Goal: Task Accomplishment & Management: Manage account settings

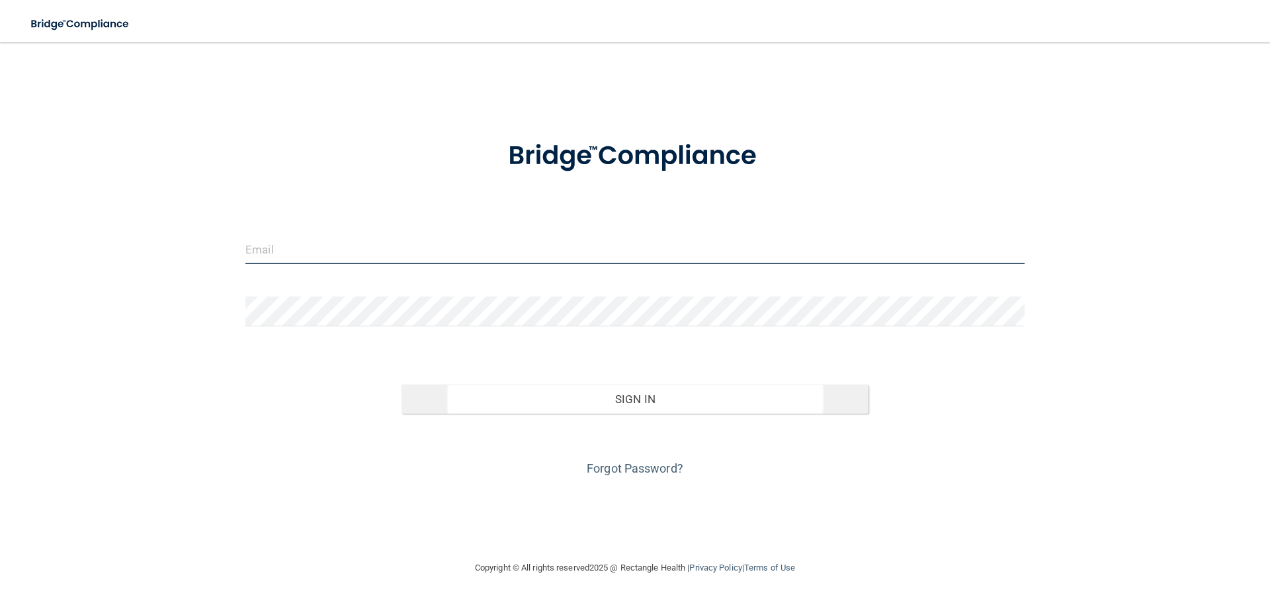
type input "[EMAIL_ADDRESS][DOMAIN_NAME]"
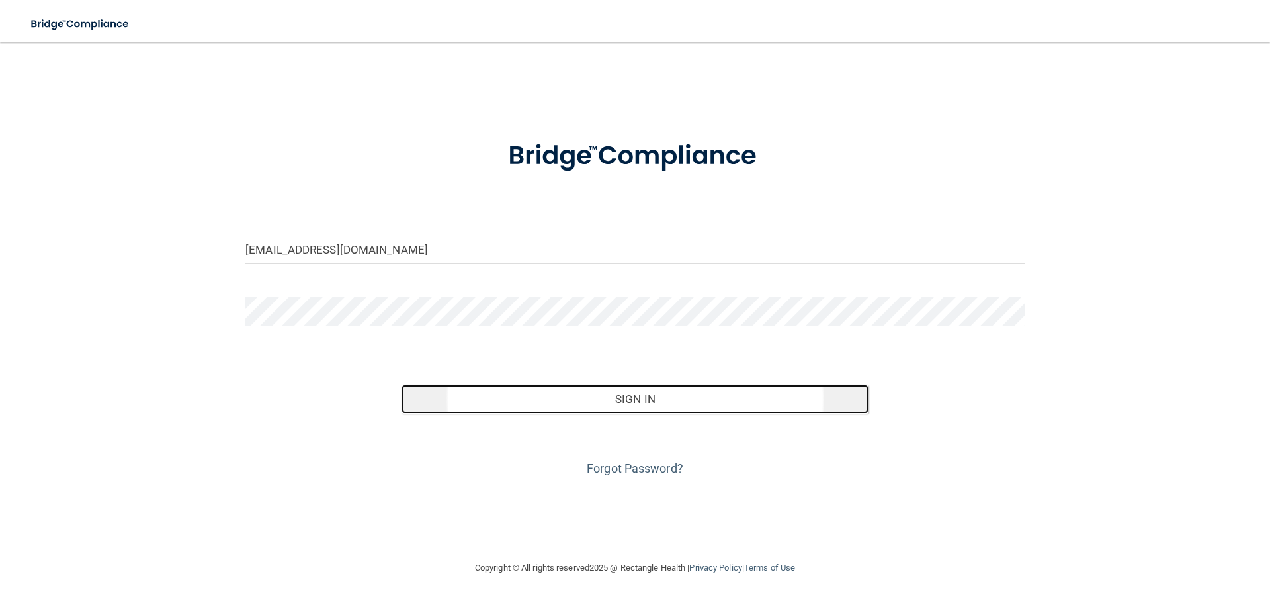
click at [484, 398] on button "Sign In" at bounding box center [636, 398] width 468 height 29
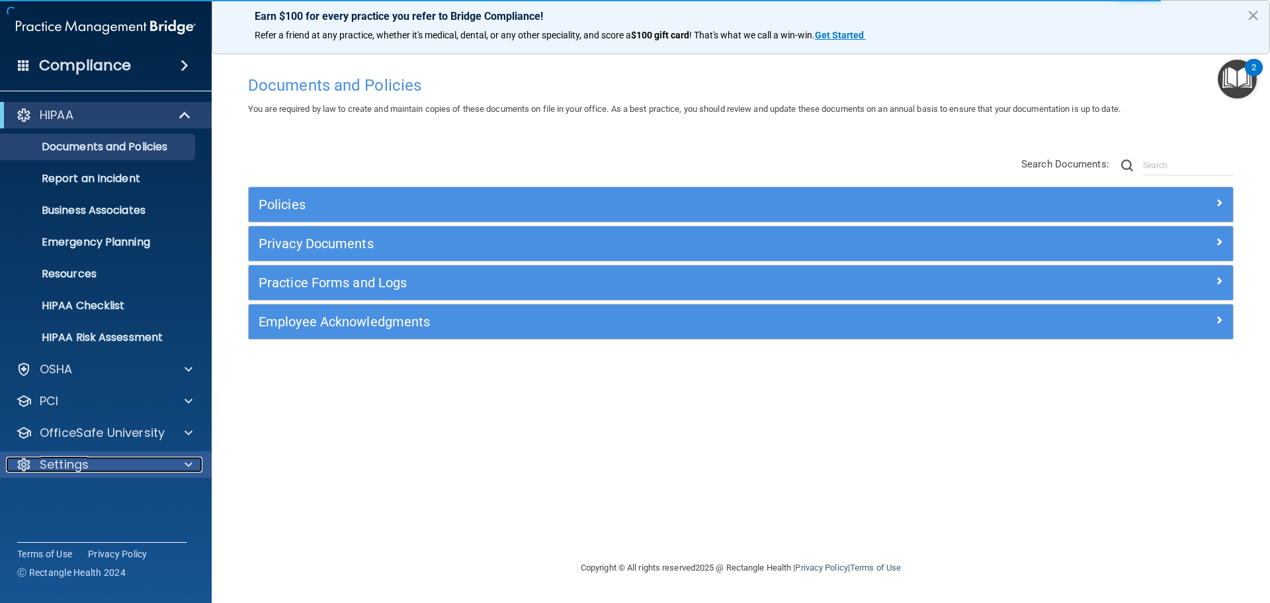
click at [65, 456] on p "Settings" at bounding box center [64, 464] width 49 height 16
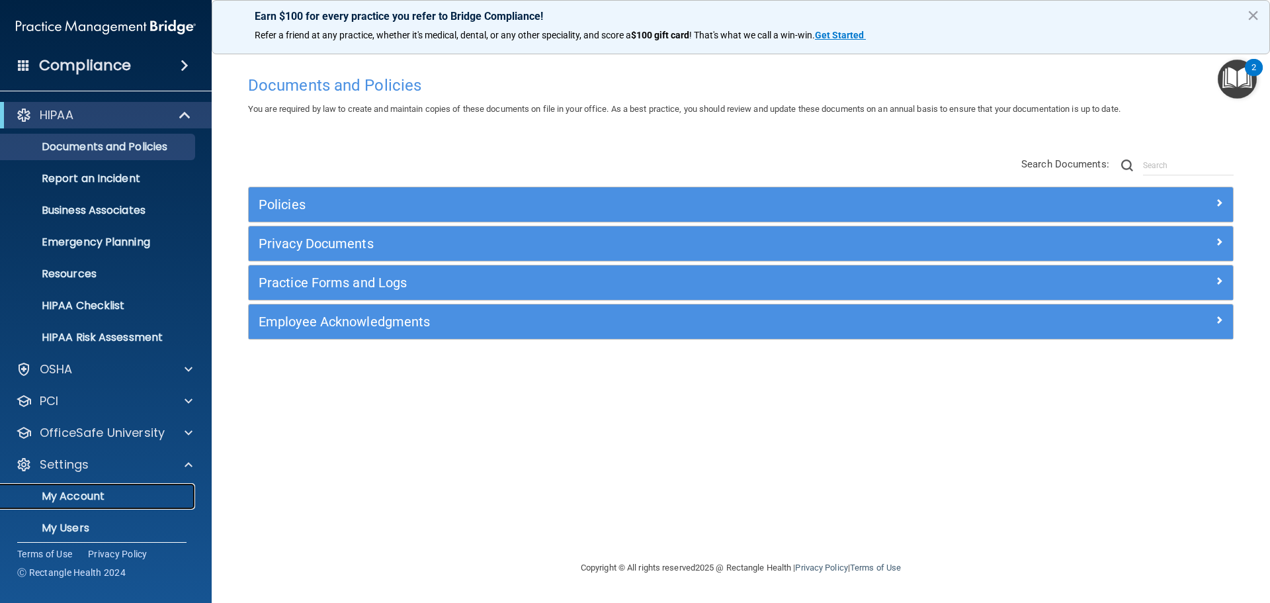
click at [80, 495] on p "My Account" at bounding box center [99, 496] width 181 height 13
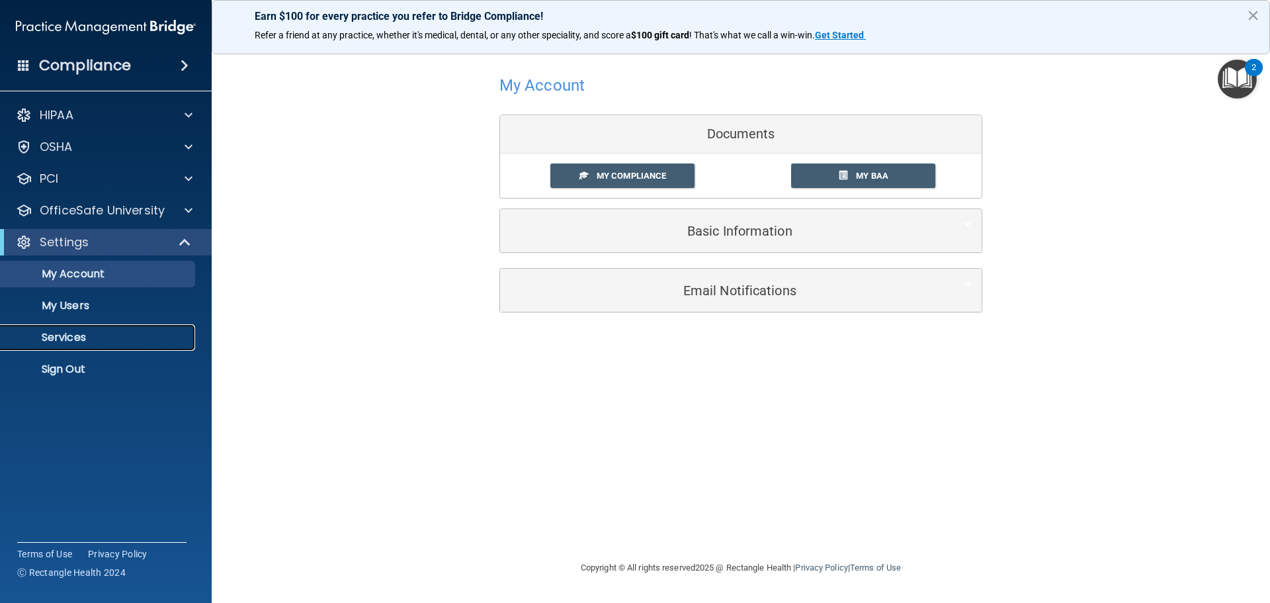
click at [69, 335] on p "Services" at bounding box center [99, 337] width 181 height 13
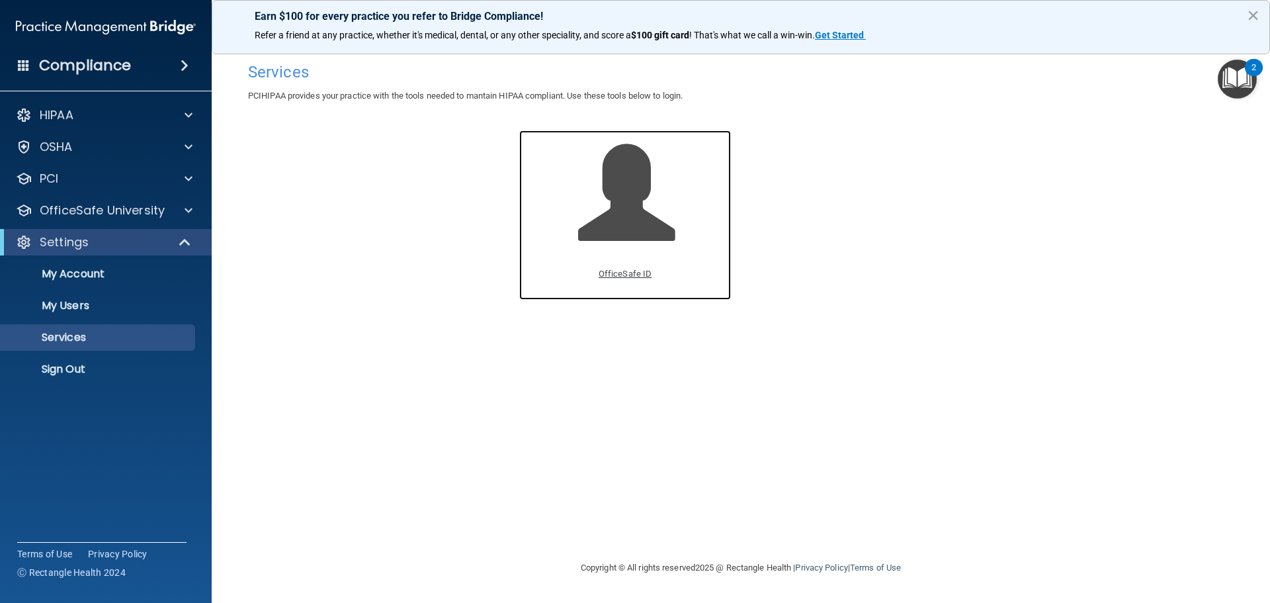
click at [623, 271] on p "OfficeSafe ID" at bounding box center [625, 274] width 53 height 16
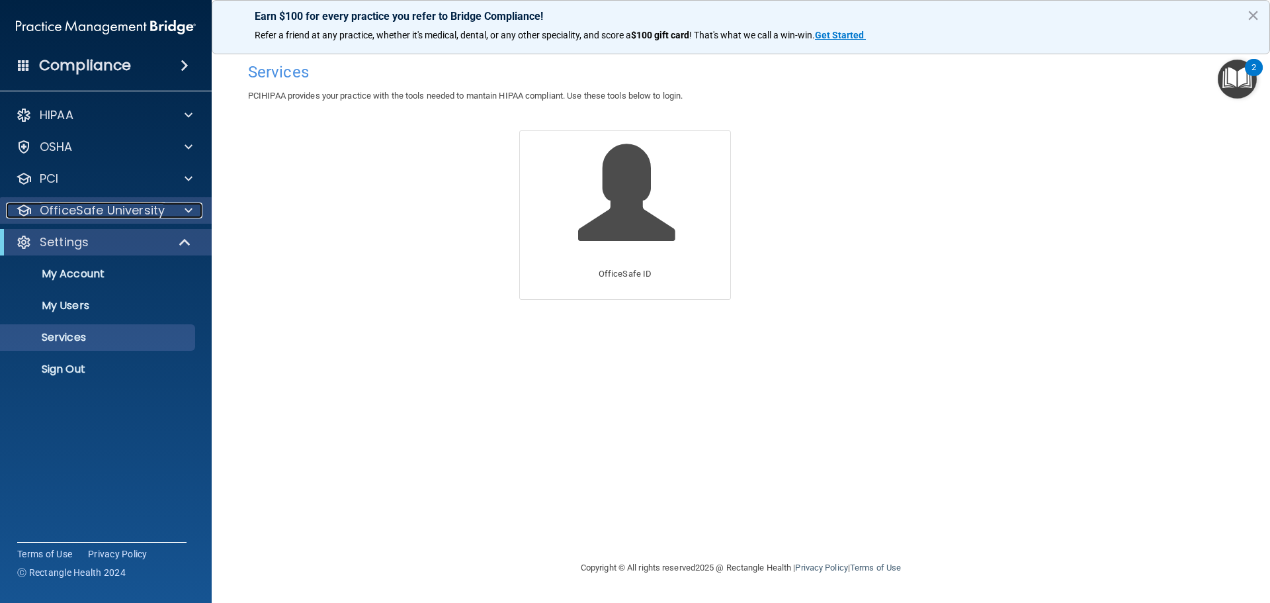
click at [95, 209] on p "OfficeSafe University" at bounding box center [102, 210] width 125 height 16
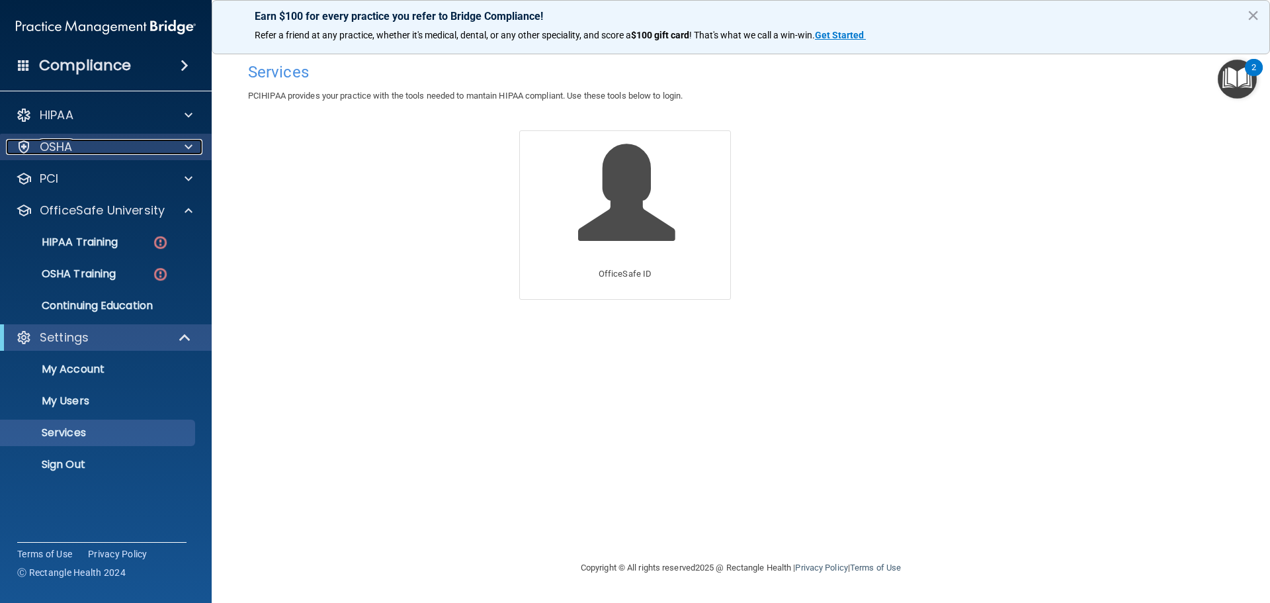
click at [89, 142] on div "OSHA" at bounding box center [88, 147] width 164 height 16
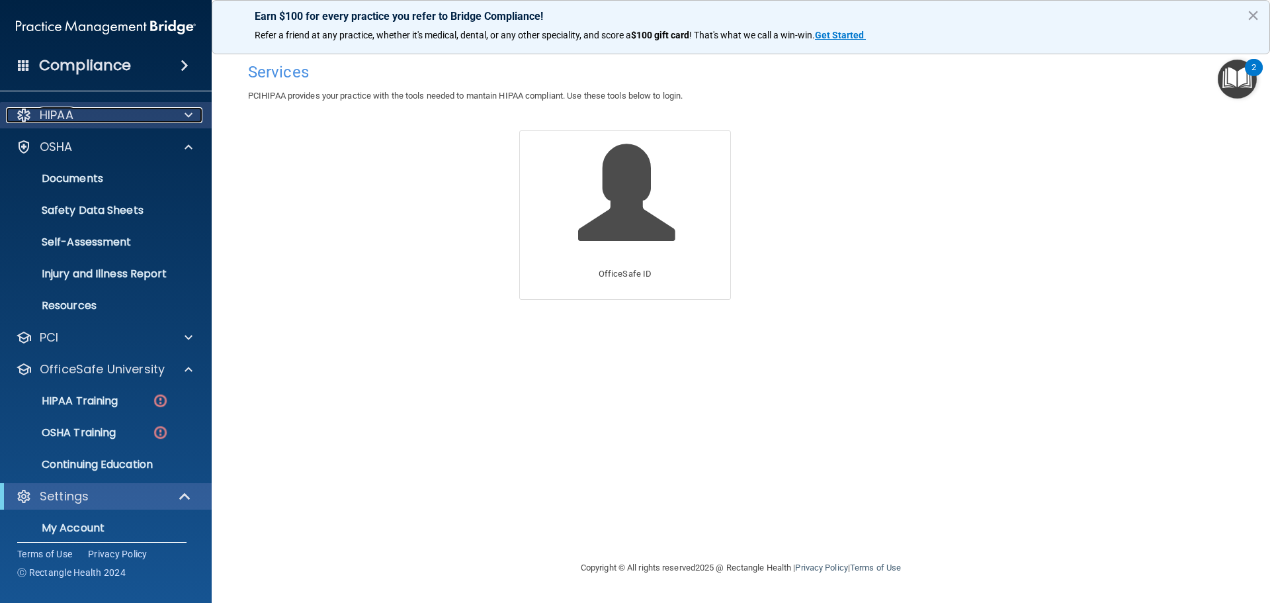
click at [101, 119] on div "HIPAA" at bounding box center [88, 115] width 164 height 16
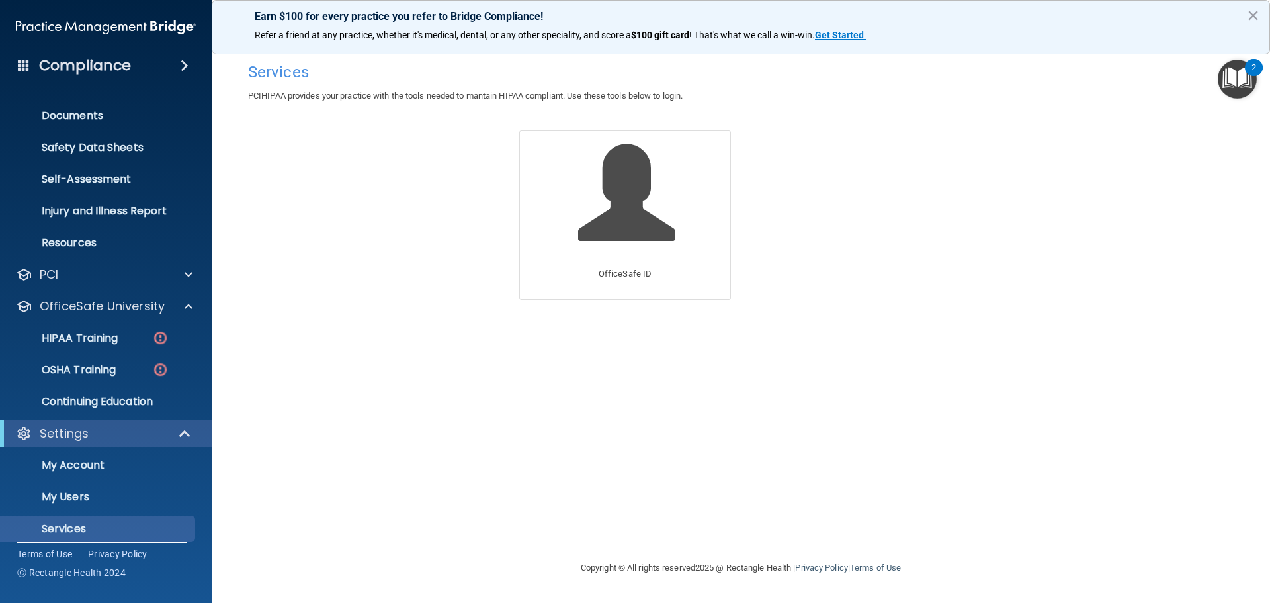
scroll to position [327, 0]
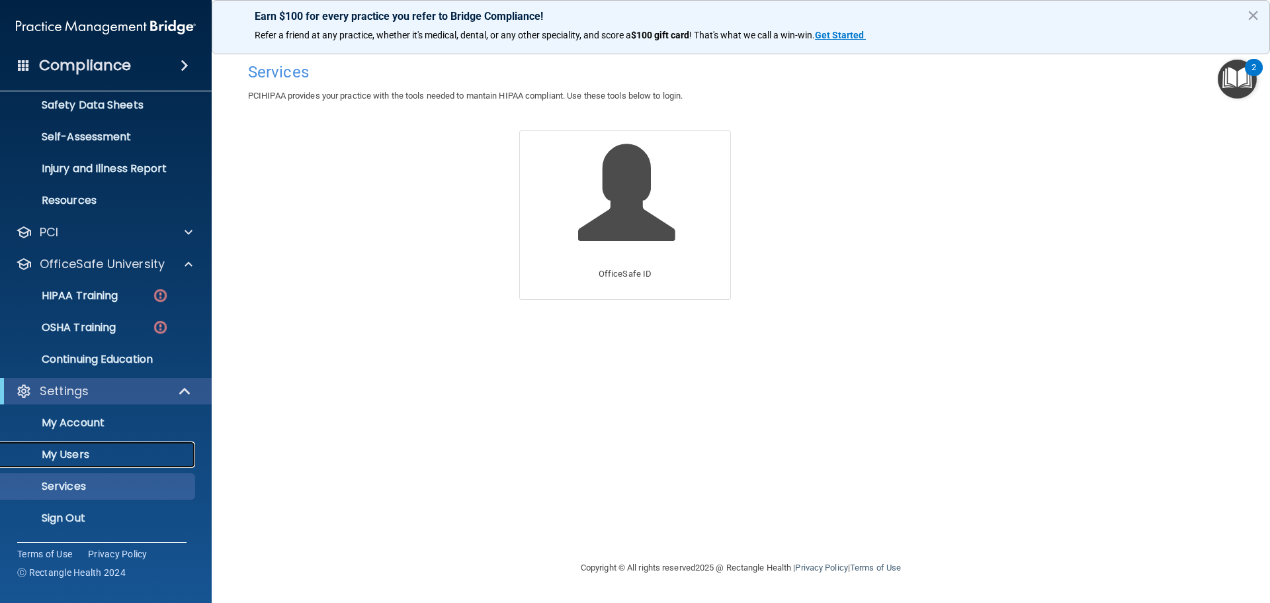
click at [79, 451] on p "My Users" at bounding box center [99, 454] width 181 height 13
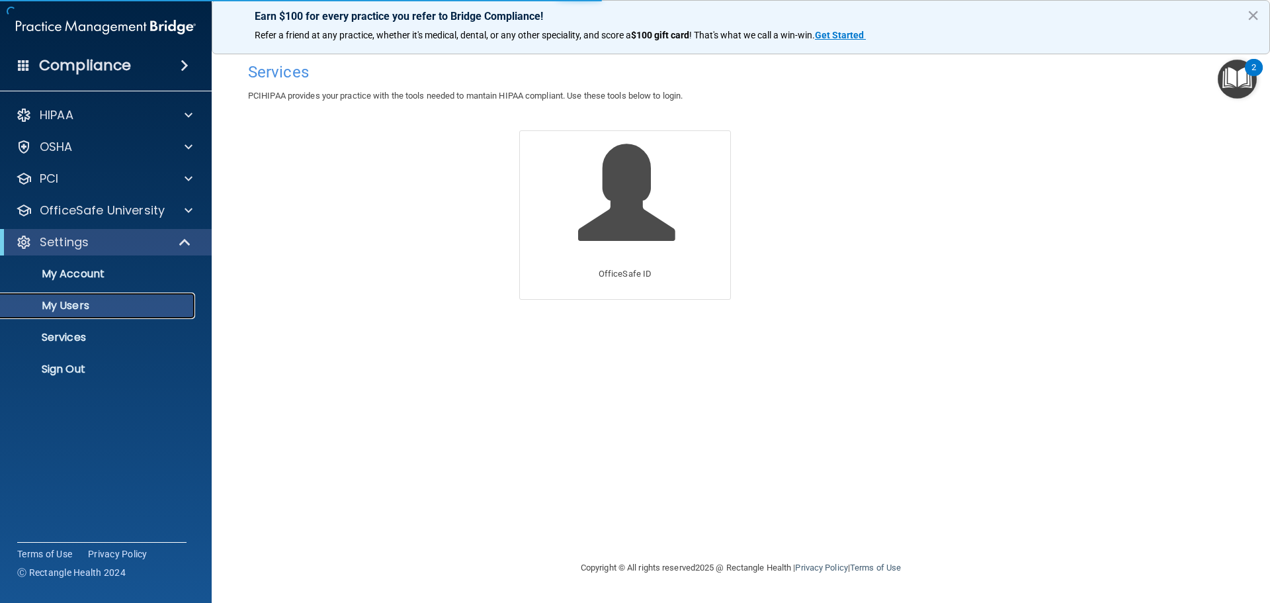
select select "20"
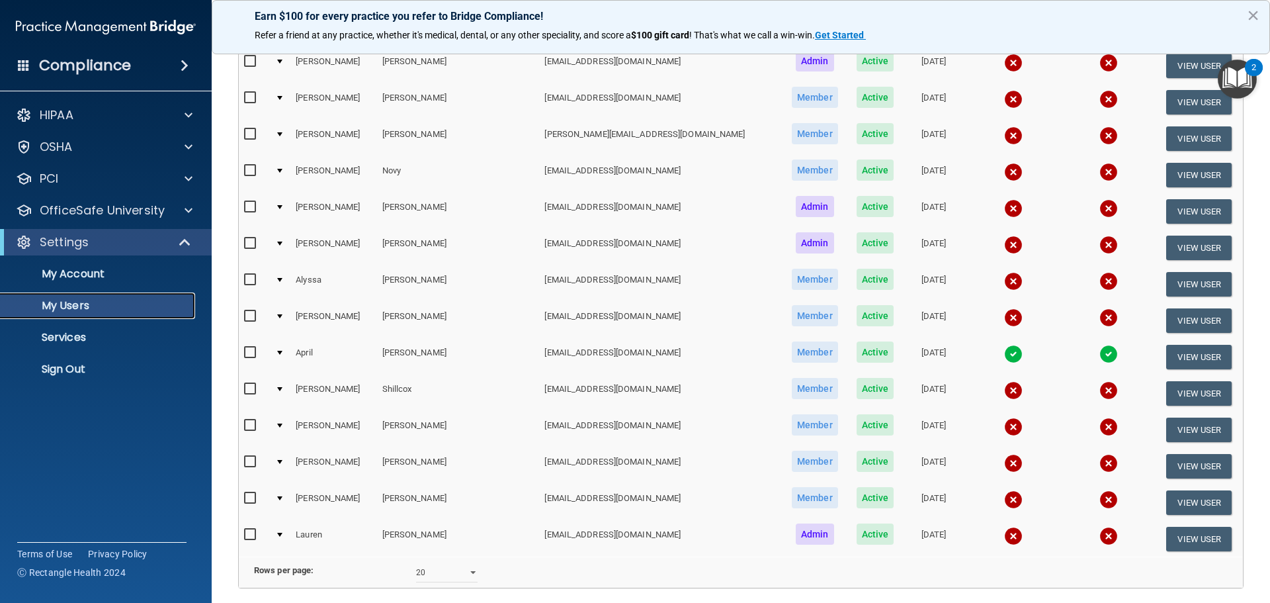
scroll to position [155, 0]
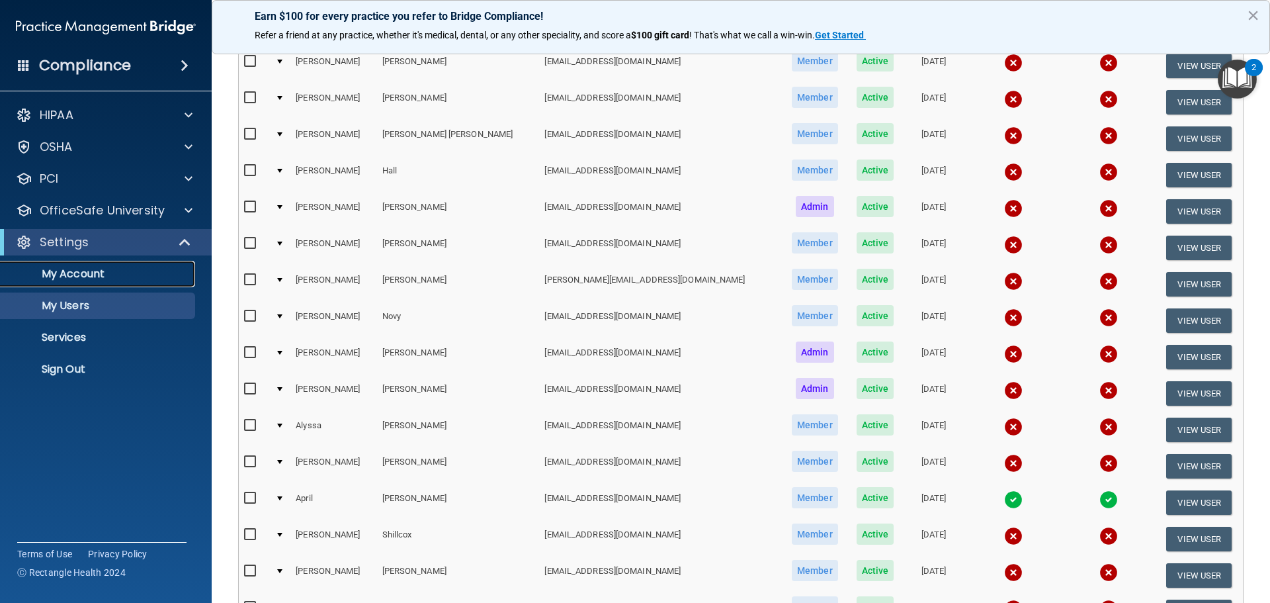
click at [76, 271] on p "My Account" at bounding box center [99, 273] width 181 height 13
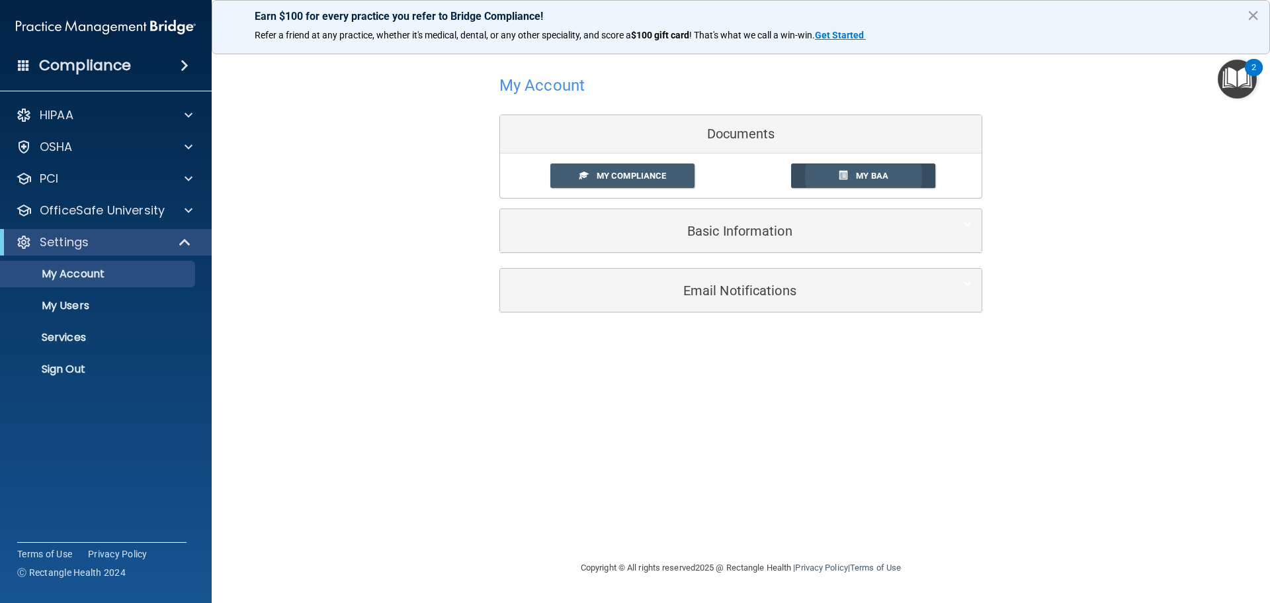
click at [832, 174] on link "My BAA" at bounding box center [863, 175] width 145 height 24
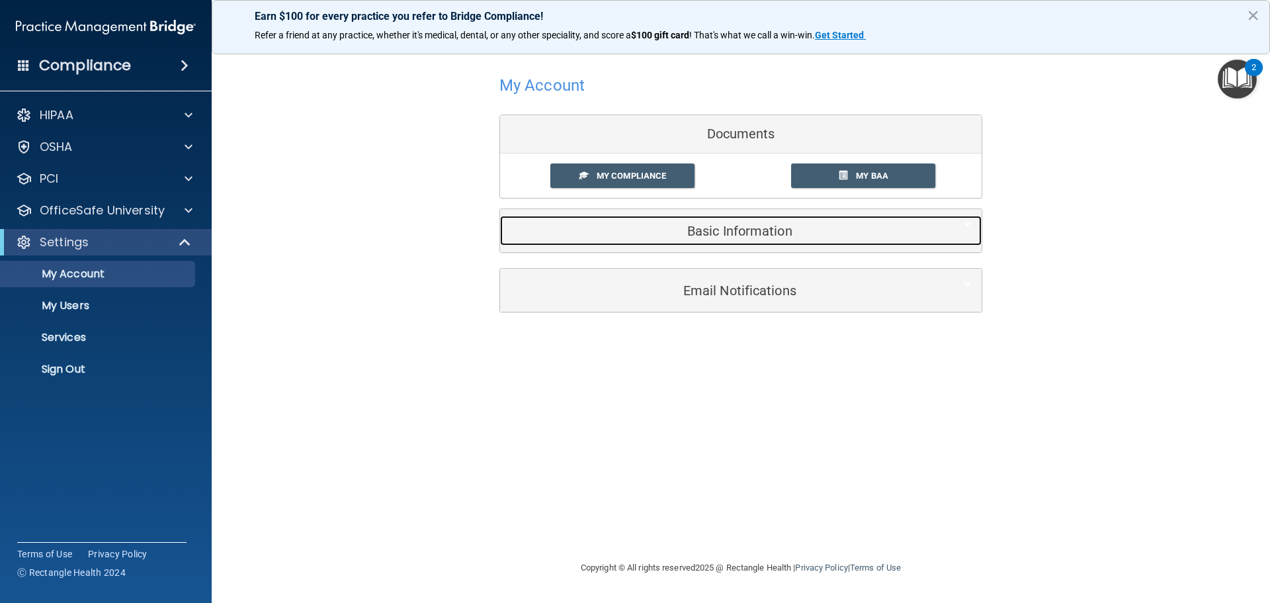
click at [743, 232] on h5 "Basic Information" at bounding box center [720, 231] width 421 height 15
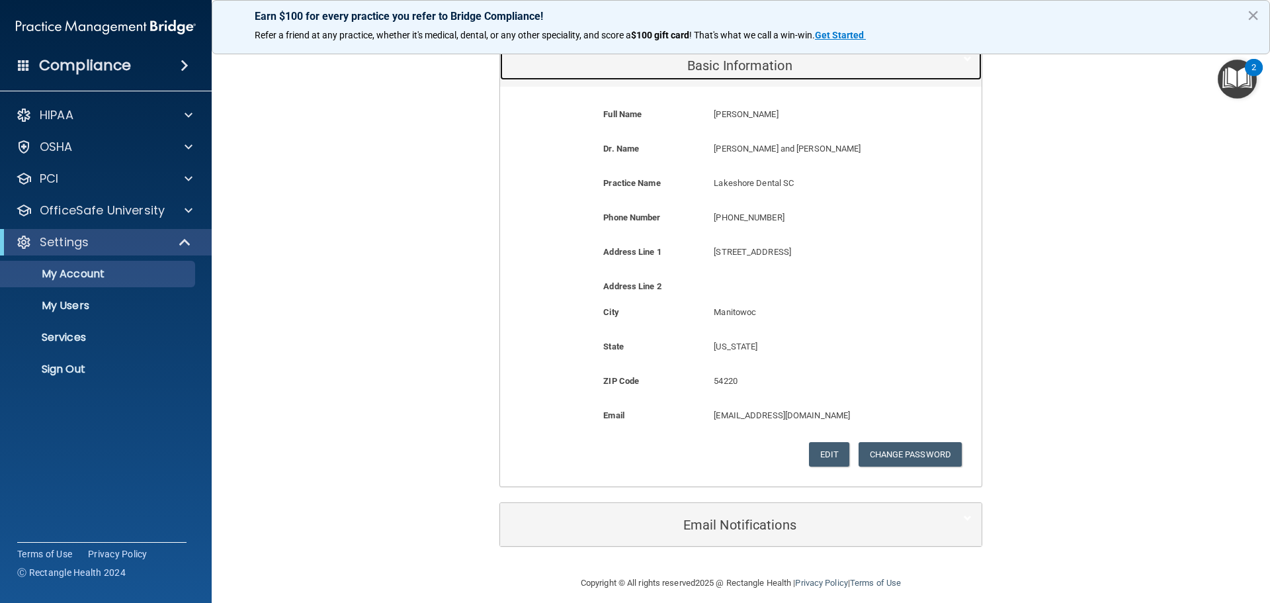
scroll to position [177, 0]
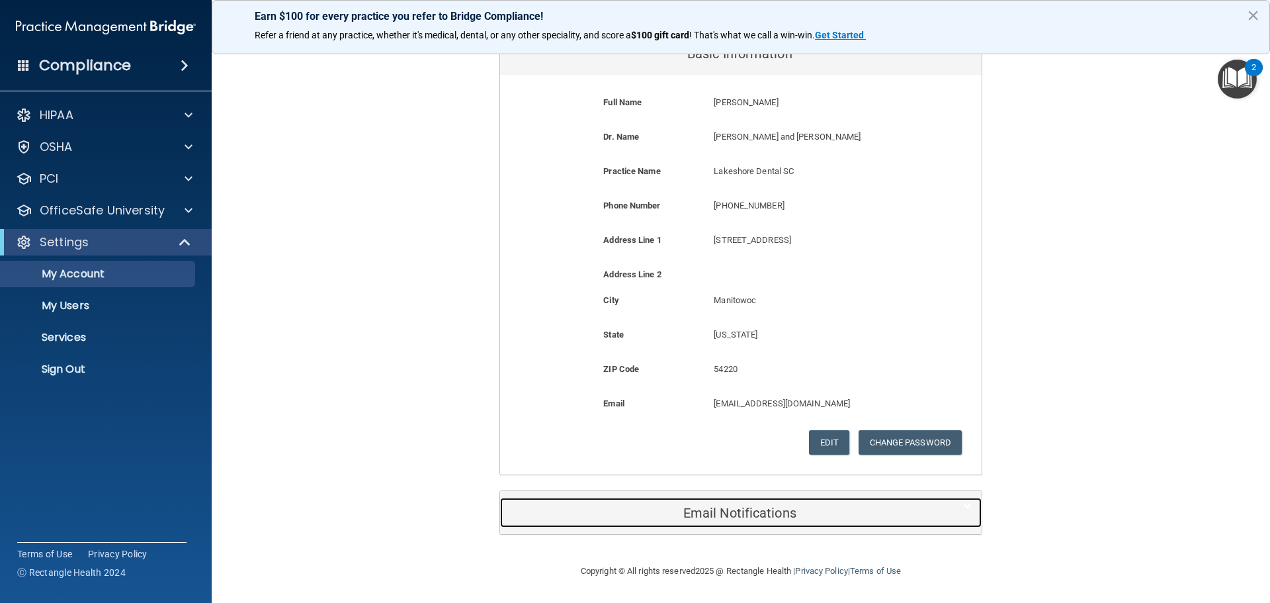
click at [718, 512] on h5 "Email Notifications" at bounding box center [720, 512] width 421 height 15
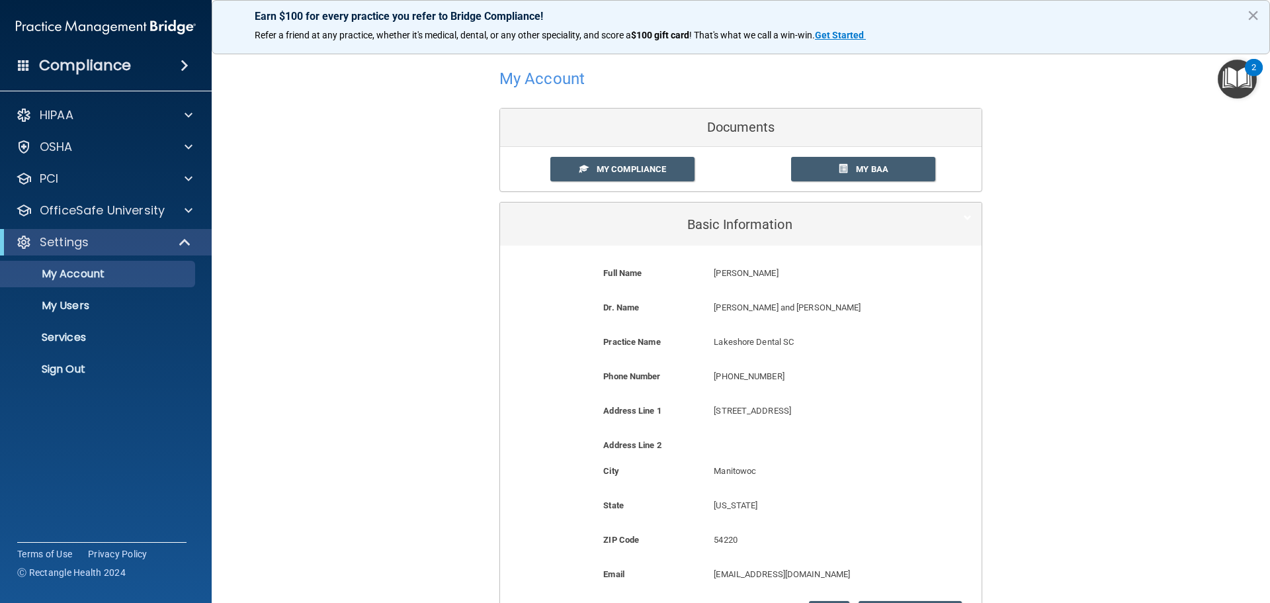
scroll to position [0, 0]
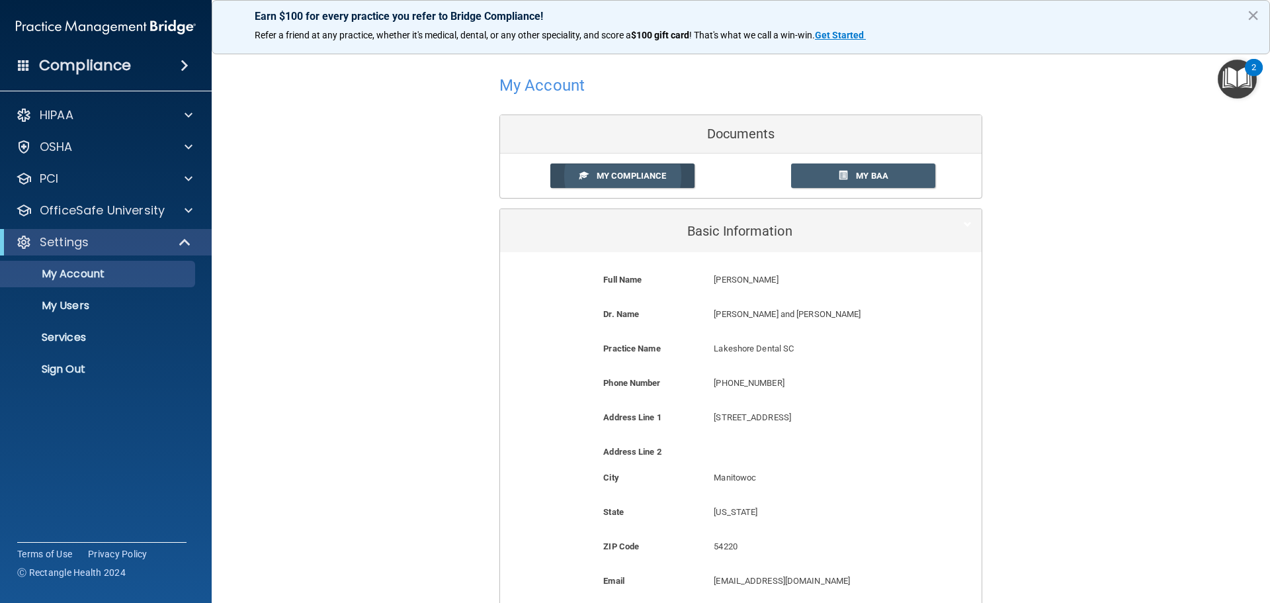
click at [605, 173] on span "My Compliance" at bounding box center [631, 176] width 69 height 10
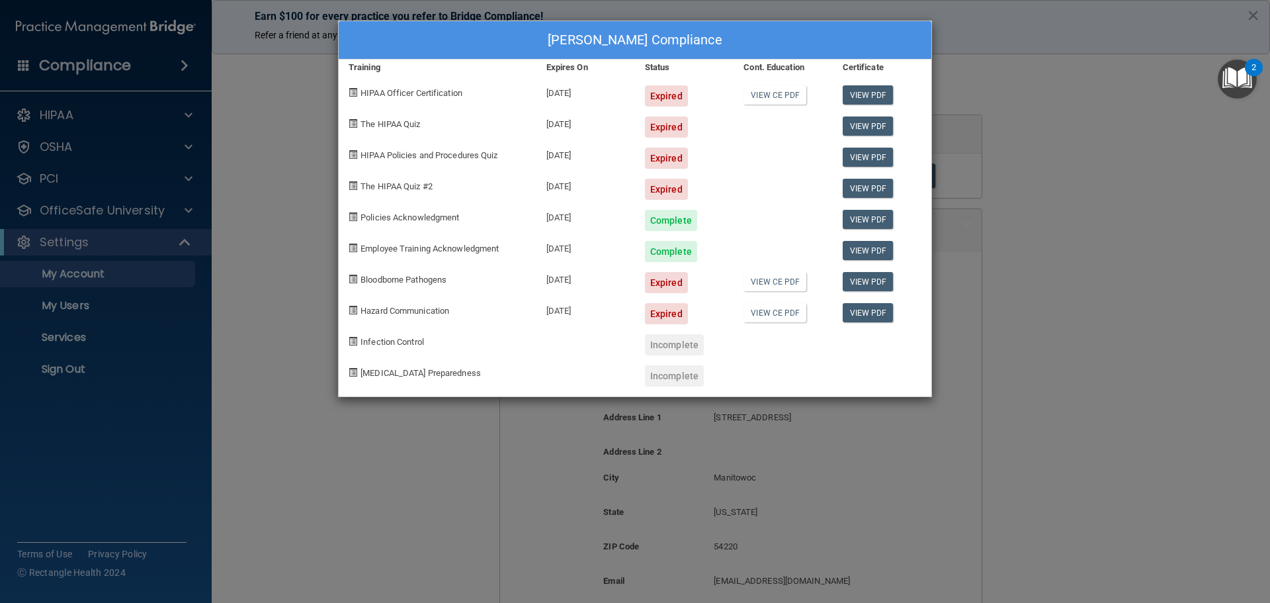
click at [409, 436] on div "[PERSON_NAME] Compliance Training Expires On Status Cont. Education Certificate…" at bounding box center [635, 301] width 1270 height 603
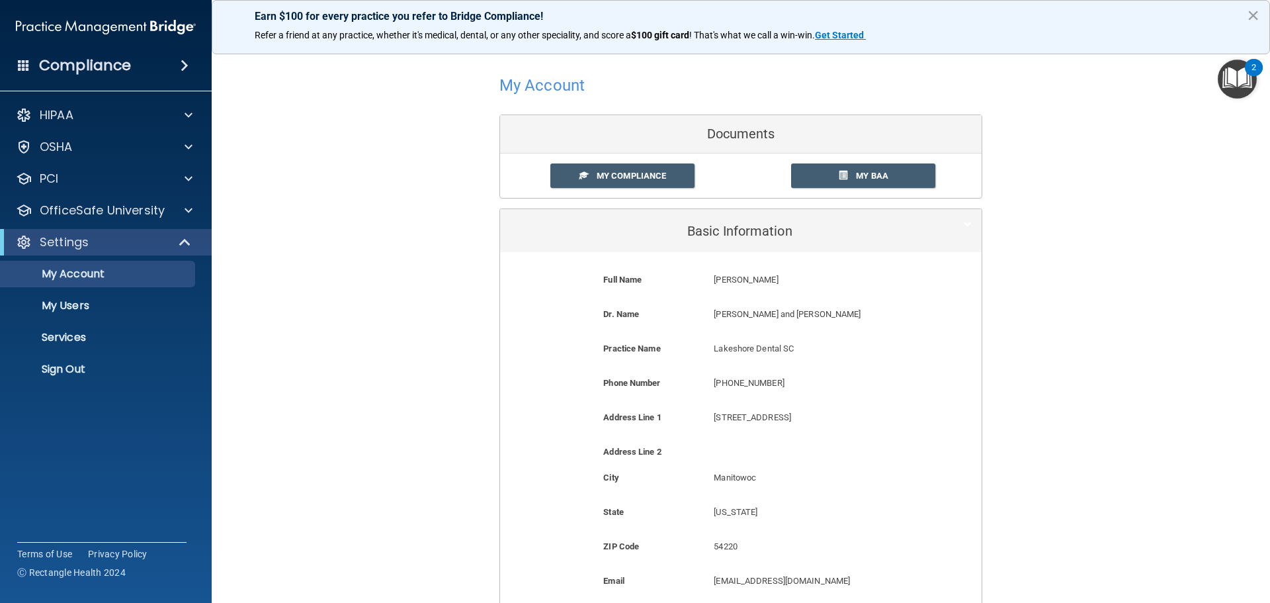
click at [95, 61] on h4 "Compliance" at bounding box center [85, 65] width 92 height 19
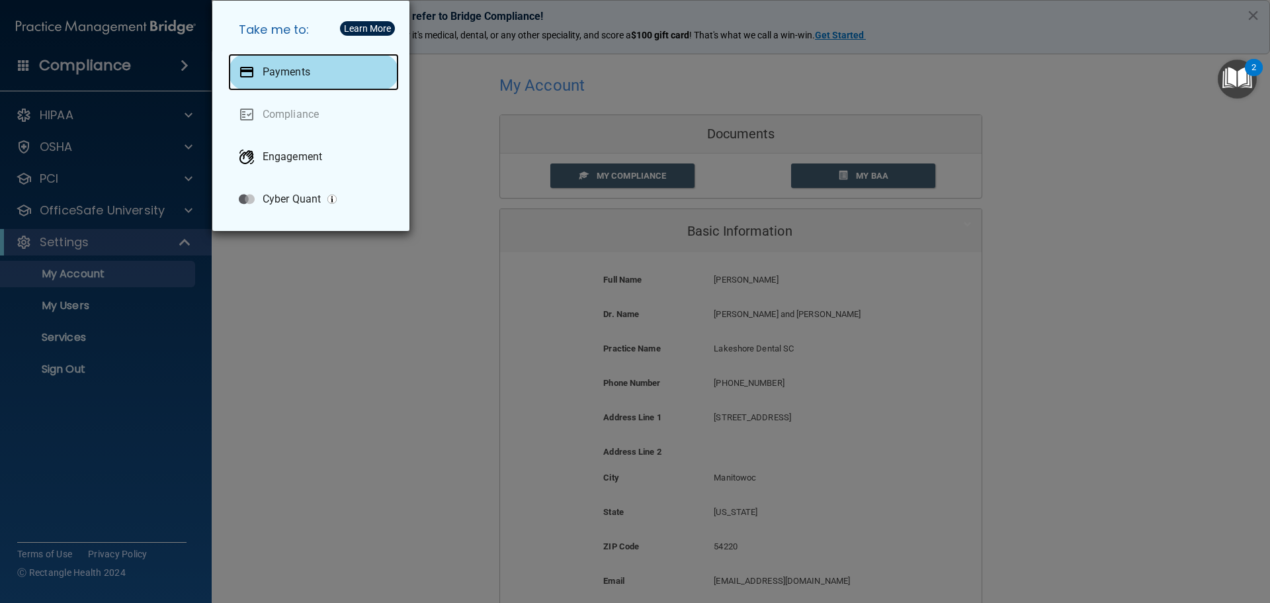
click at [290, 72] on p "Payments" at bounding box center [287, 71] width 48 height 13
click at [281, 64] on div "Payments" at bounding box center [313, 72] width 171 height 37
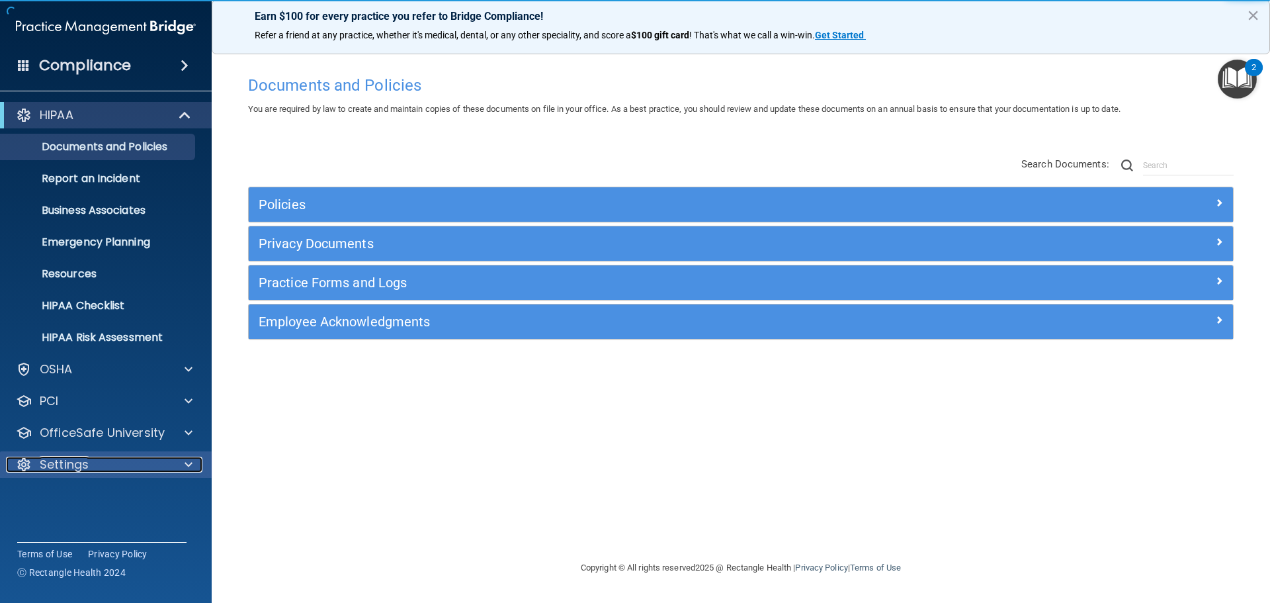
click at [61, 464] on p "Settings" at bounding box center [64, 464] width 49 height 16
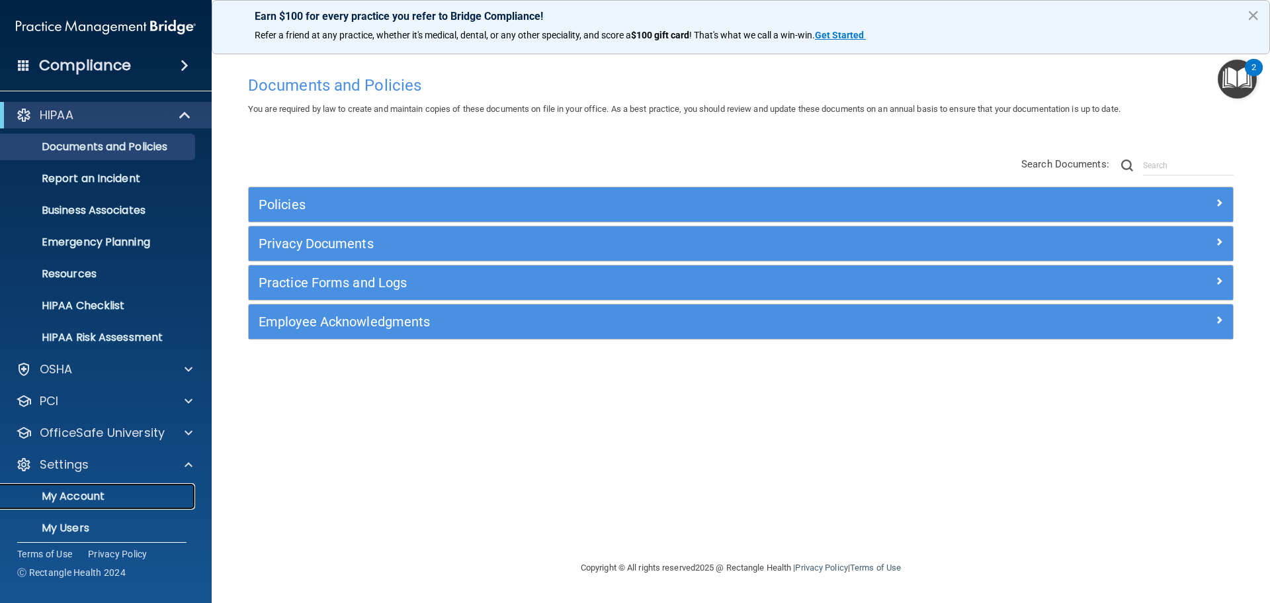
click at [78, 492] on p "My Account" at bounding box center [99, 496] width 181 height 13
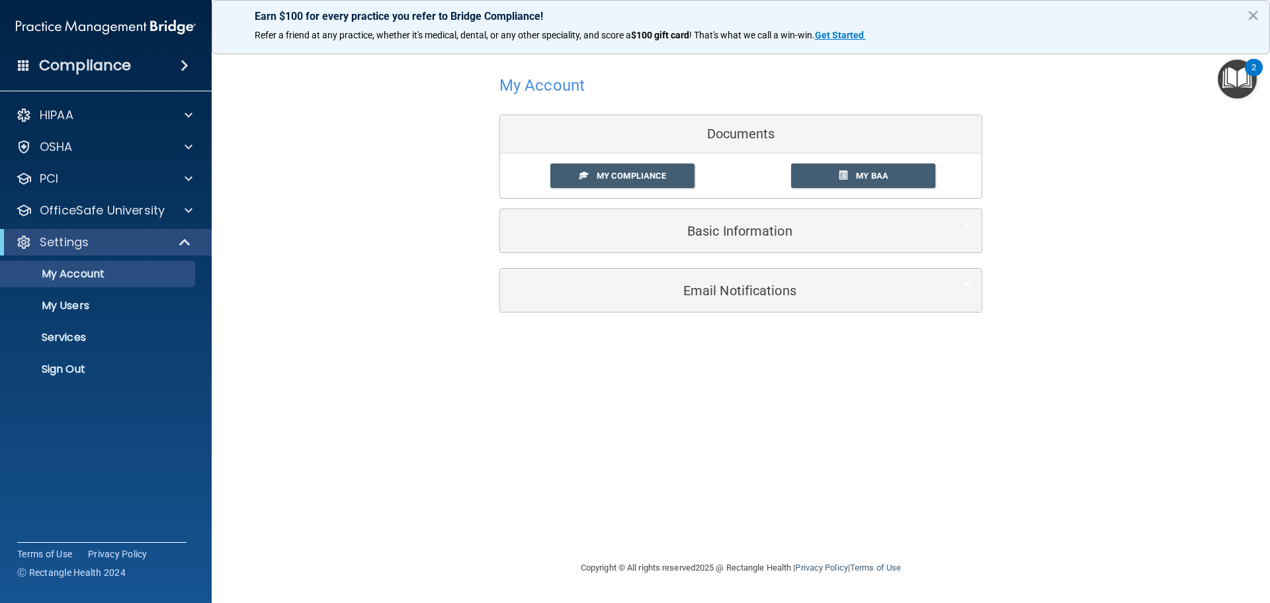
click at [611, 84] on div at bounding box center [740, 85] width 483 height 32
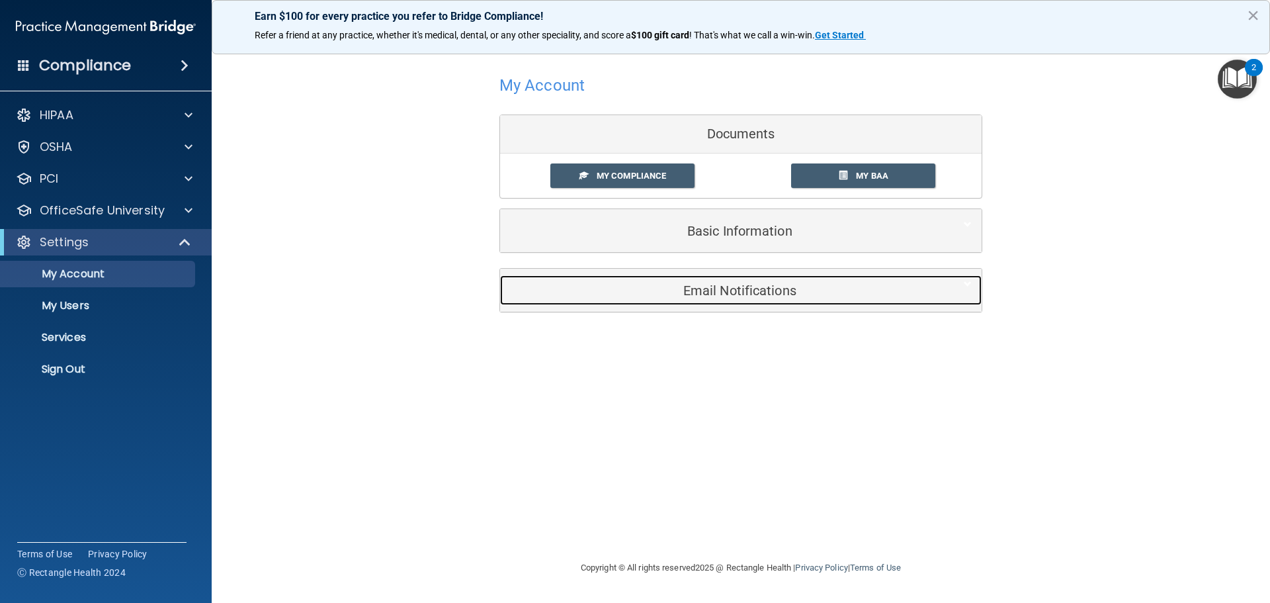
click at [759, 298] on h5 "Email Notifications" at bounding box center [720, 290] width 421 height 15
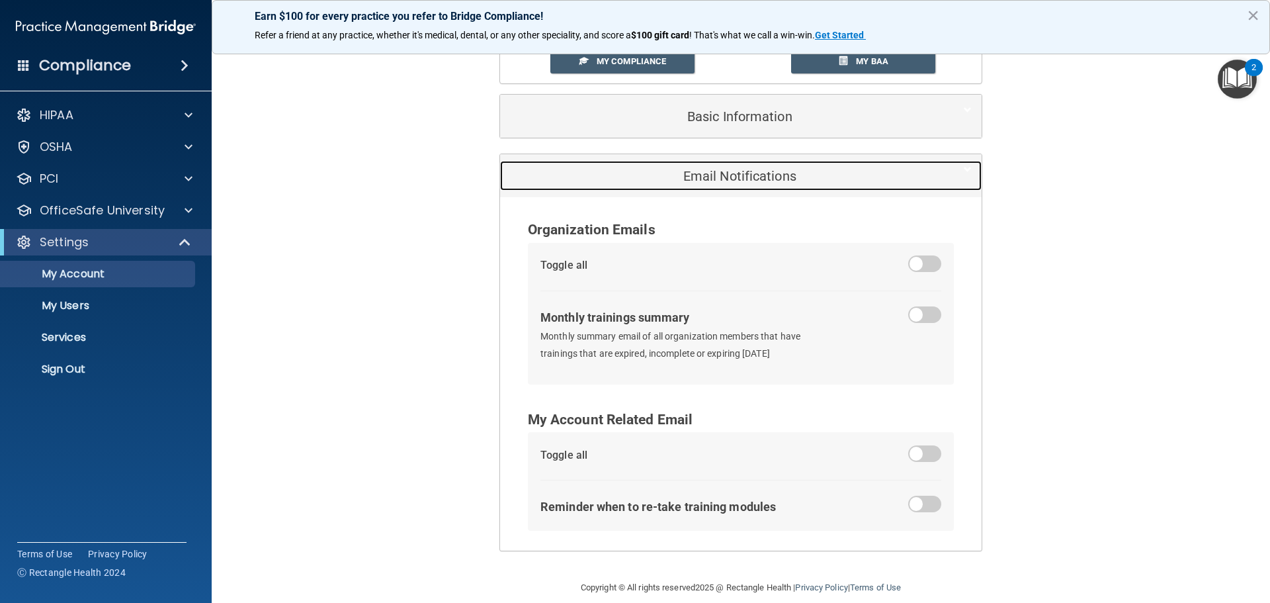
scroll to position [131, 0]
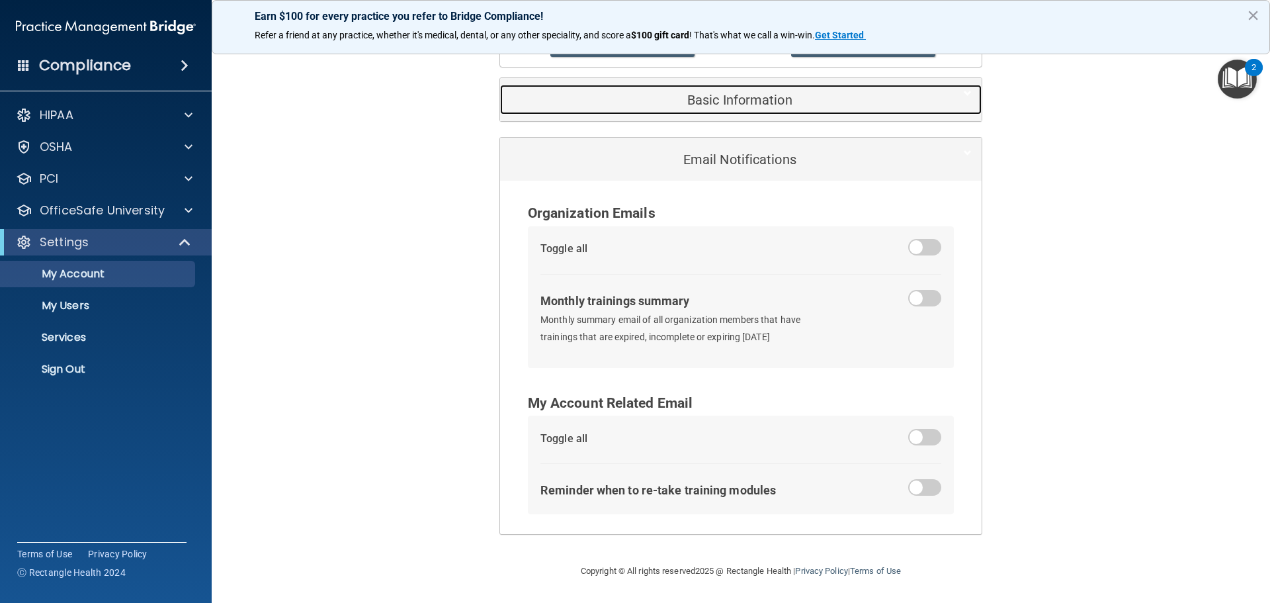
click at [718, 101] on h5 "Basic Information" at bounding box center [720, 100] width 421 height 15
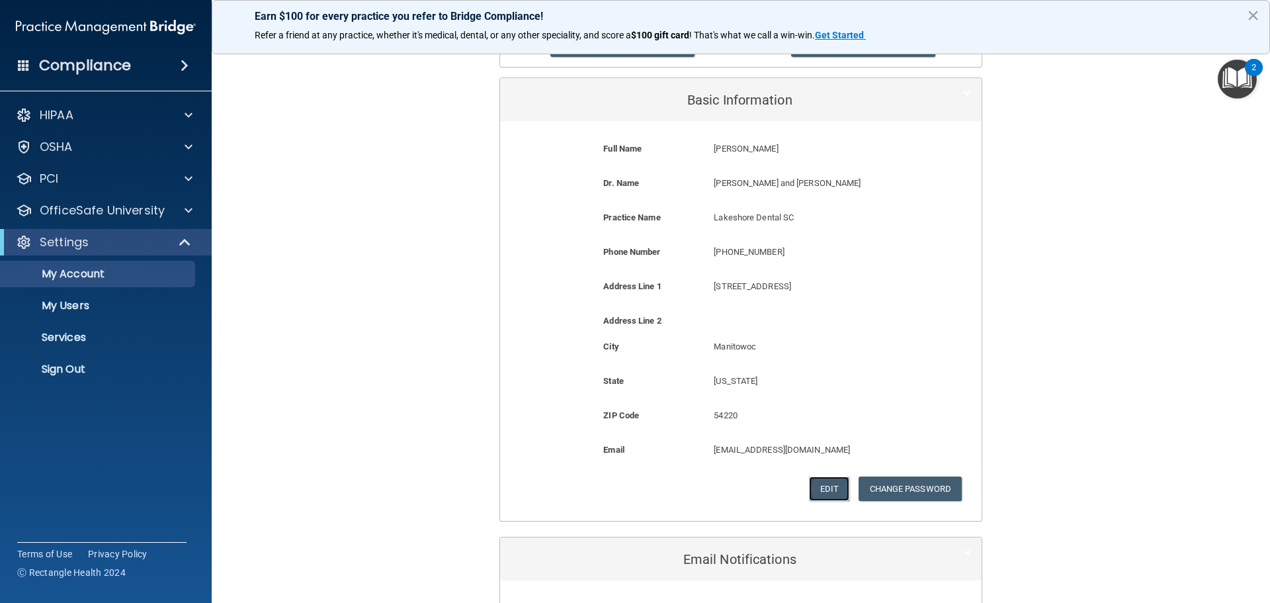
click at [820, 487] on button "Edit" at bounding box center [829, 488] width 40 height 24
select select "49"
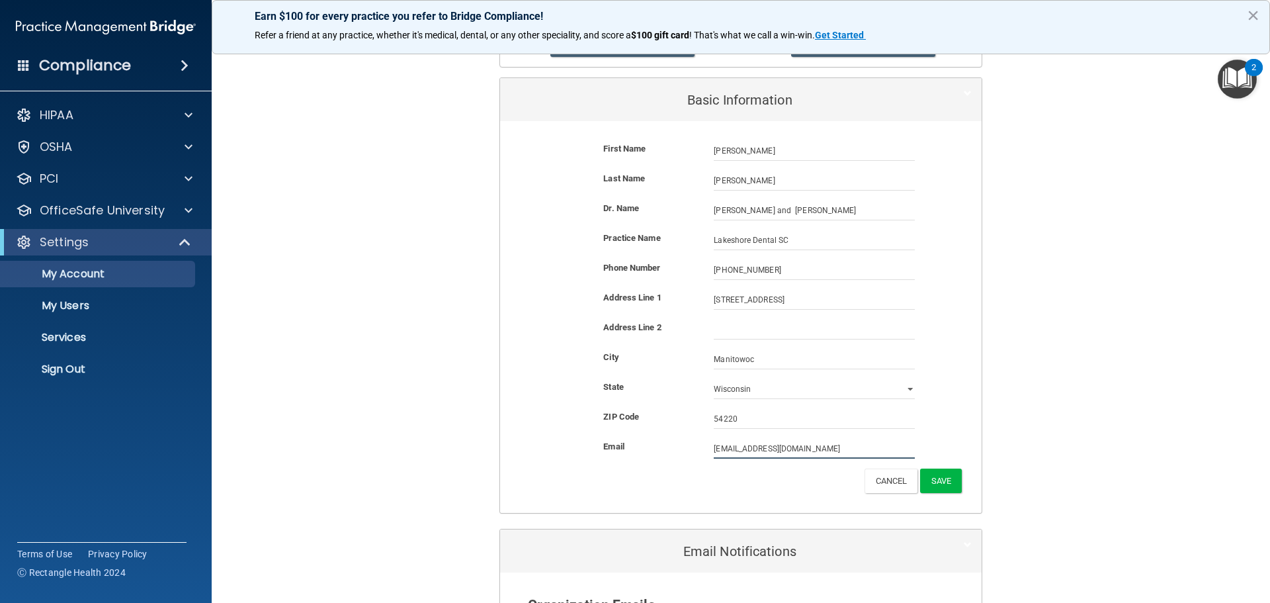
click at [714, 449] on input "[EMAIL_ADDRESS][DOMAIN_NAME]" at bounding box center [814, 449] width 201 height 20
type input "business@lakeshoredentalsc.com"
click at [937, 480] on button "Save" at bounding box center [941, 483] width 42 height 24
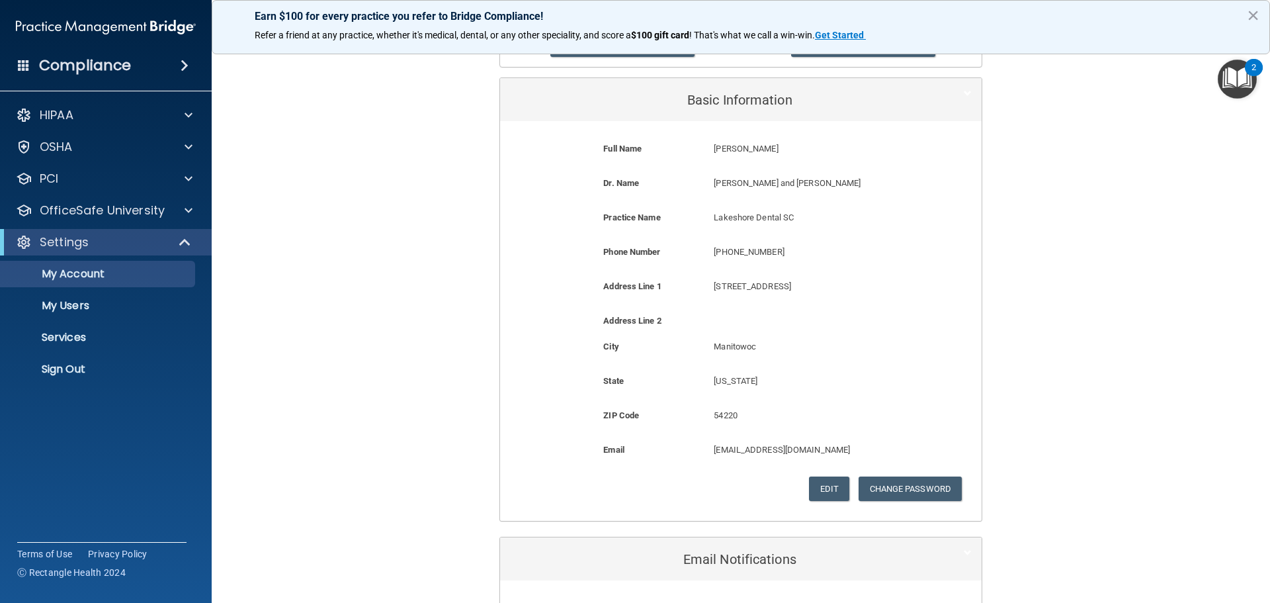
click at [738, 355] on p "Manitowoc" at bounding box center [814, 347] width 201 height 16
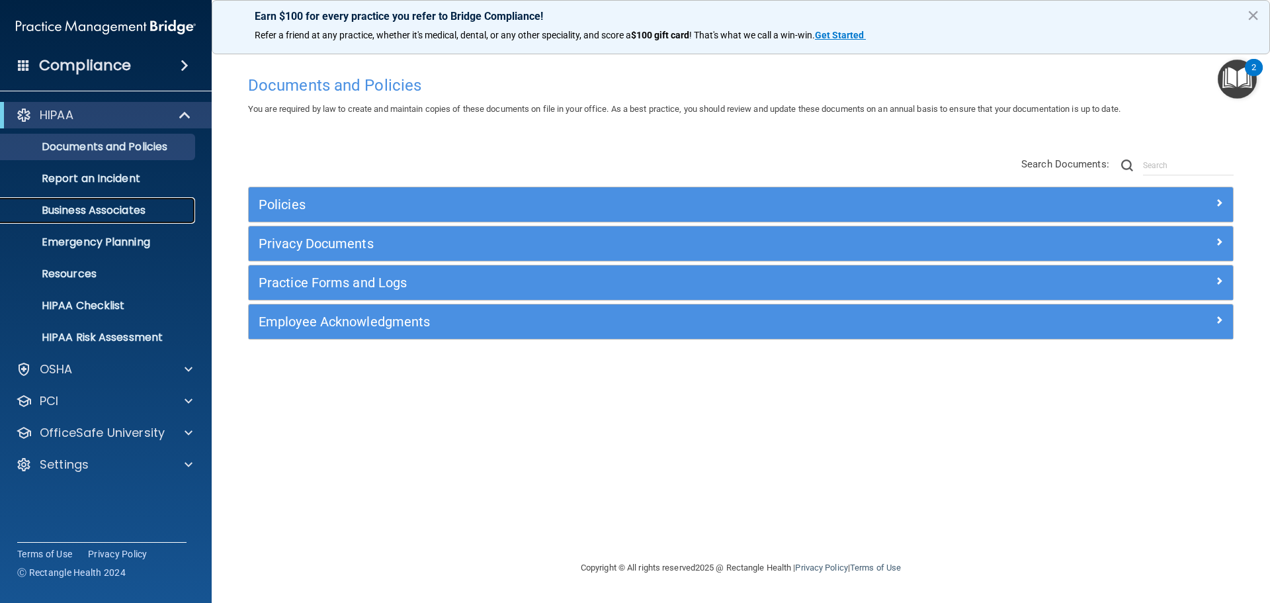
click at [104, 210] on p "Business Associates" at bounding box center [99, 210] width 181 height 13
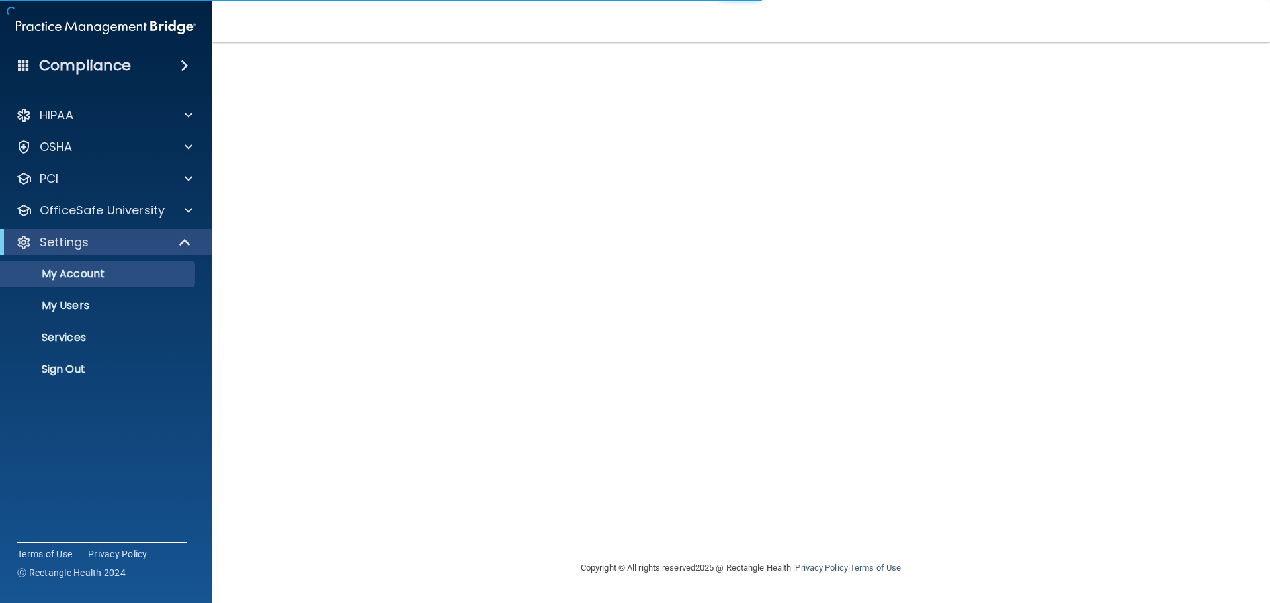
click at [146, 64] on div "Compliance" at bounding box center [106, 65] width 212 height 29
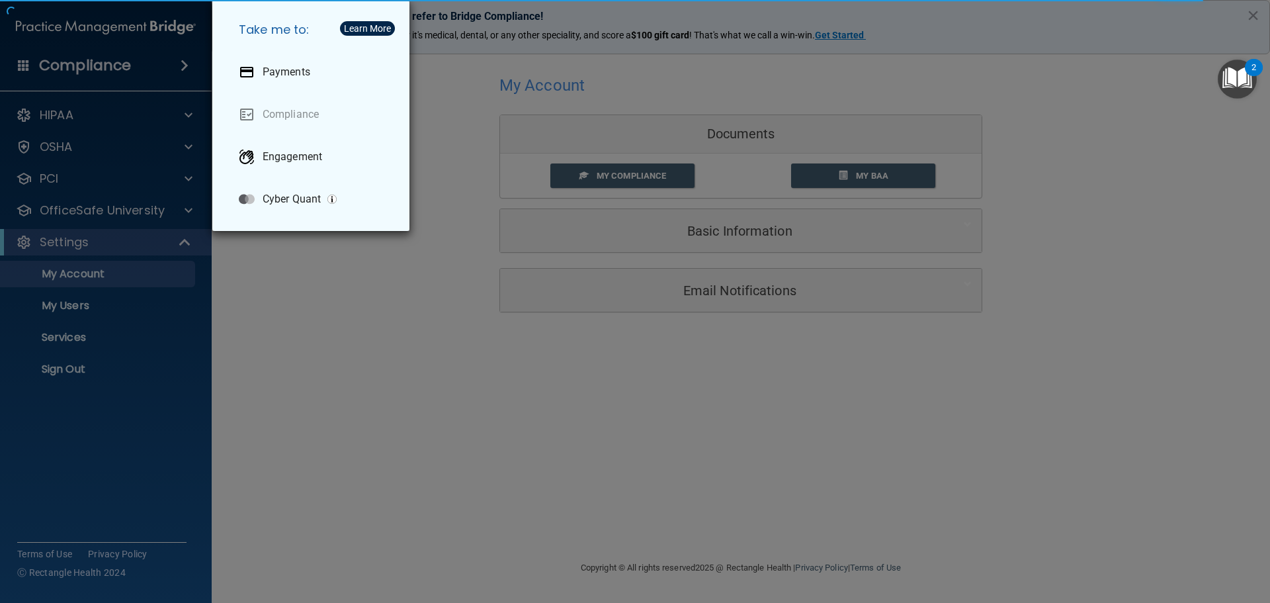
click at [344, 379] on div "Take me to: Payments Compliance Engagement Cyber Quant" at bounding box center [635, 301] width 1270 height 603
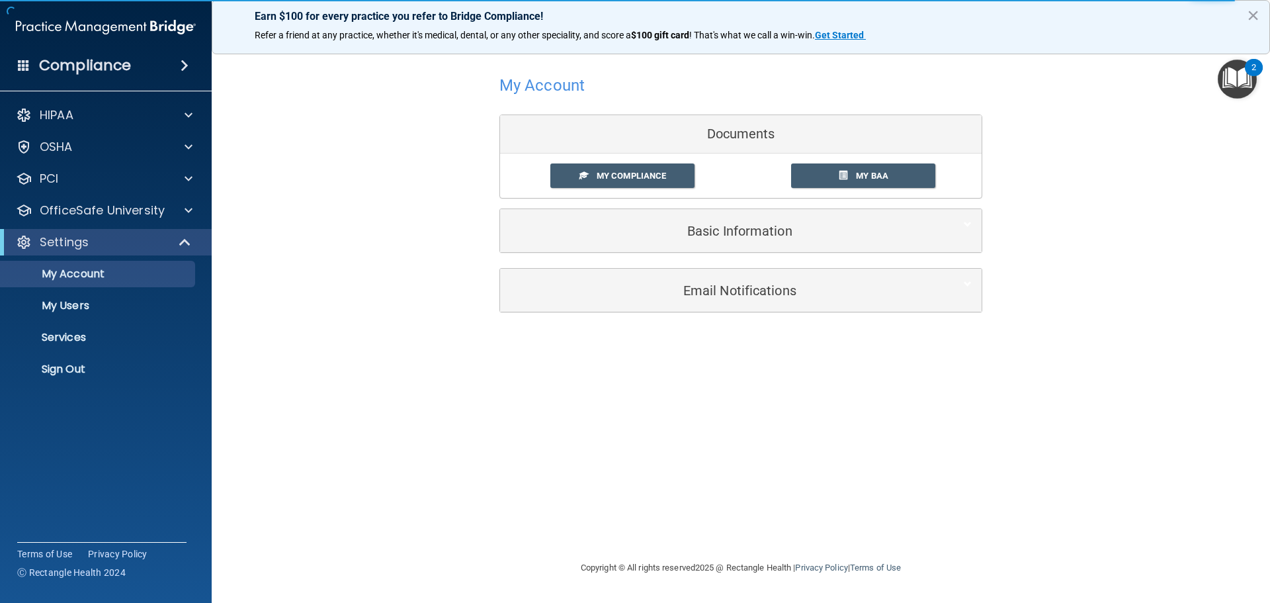
click at [96, 64] on h4 "Compliance" at bounding box center [85, 65] width 92 height 19
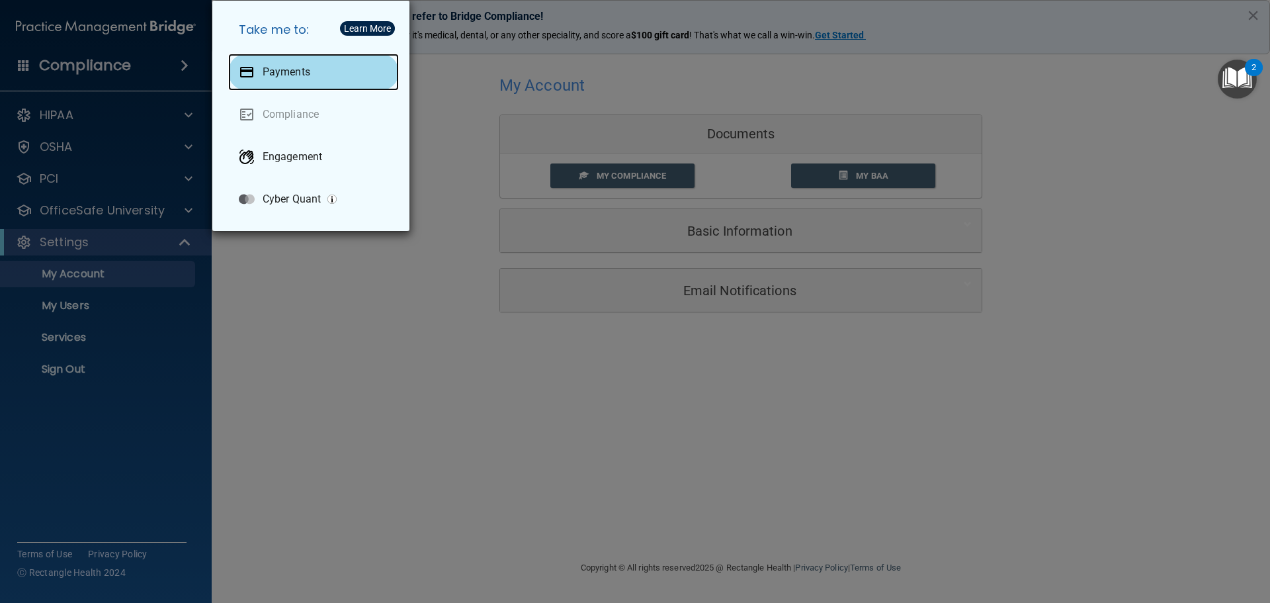
click at [290, 75] on p "Payments" at bounding box center [287, 71] width 48 height 13
